Goal: Find contact information: Find contact information

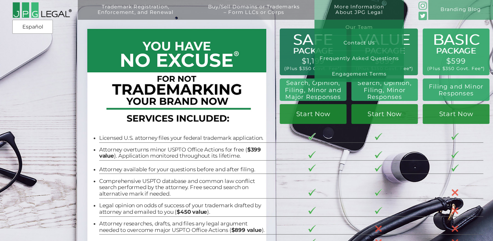
click at [362, 27] on link "Our Team" at bounding box center [358, 28] width 89 height 16
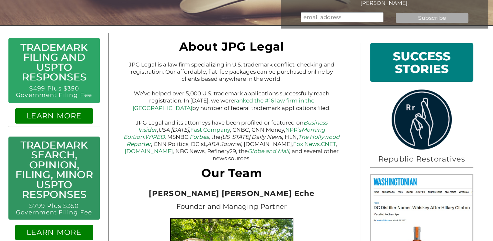
scroll to position [97, 0]
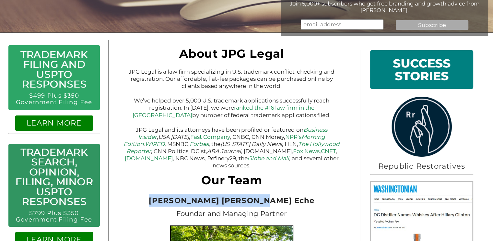
drag, startPoint x: 178, startPoint y: 193, endPoint x: 285, endPoint y: 198, distance: 108.0
click at [285, 198] on h2 "[PERSON_NAME] [PERSON_NAME] Eche" at bounding box center [231, 200] width 217 height 12
copy span "[PERSON_NAME] [PERSON_NAME] Eche"
